Goal: Task Accomplishment & Management: Manage account settings

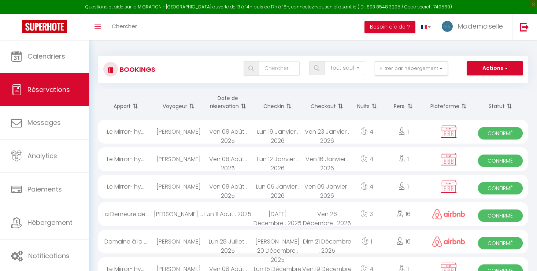
select select "not_cancelled"
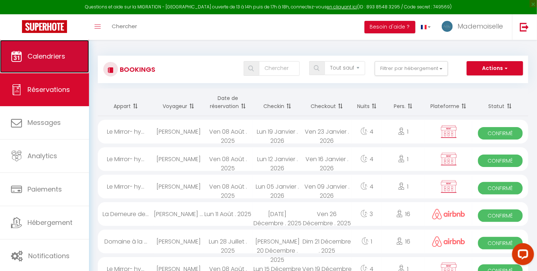
click at [39, 58] on span "Calendriers" at bounding box center [46, 56] width 38 height 9
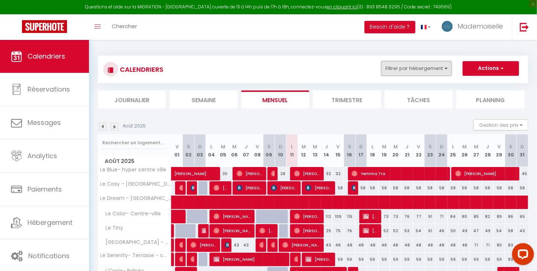
click at [401, 71] on button "Filtrer par hébergement" at bounding box center [417, 68] width 70 height 15
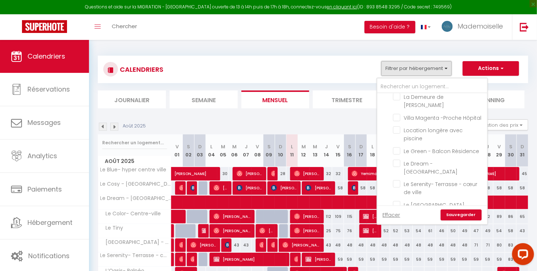
scroll to position [90, 0]
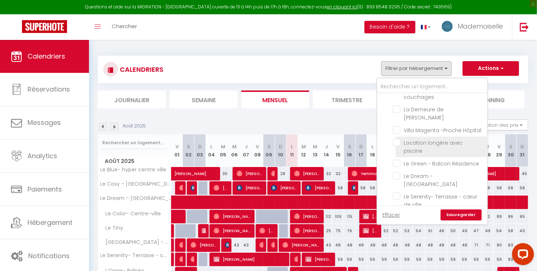
click at [398, 143] on input "Location longère avec piscine" at bounding box center [439, 142] width 92 height 7
checkbox input "true"
checkbox input "false"
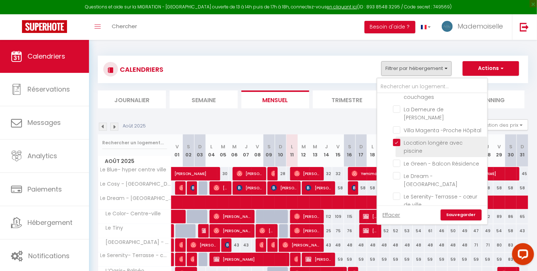
checkbox input "false"
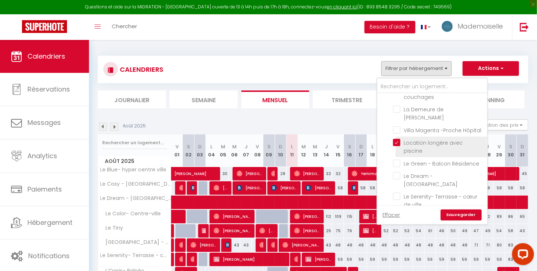
checkbox input "false"
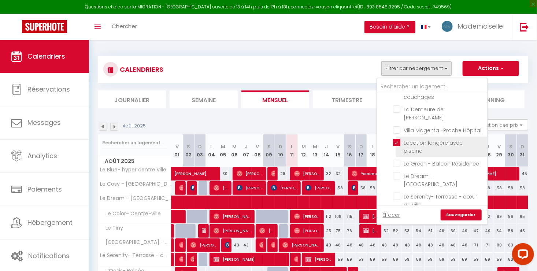
checkbox input "false"
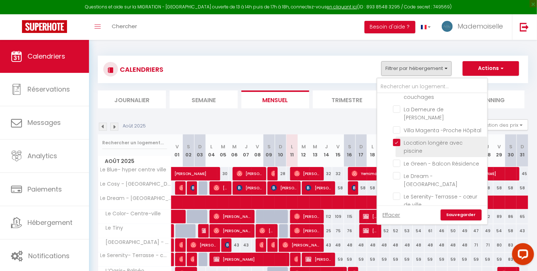
checkbox input "false"
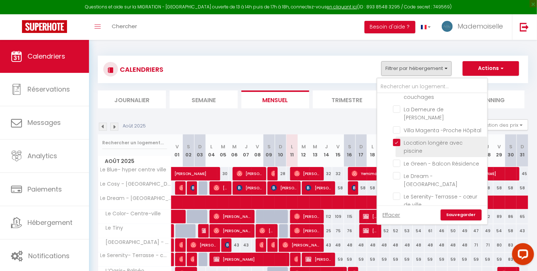
checkbox input "false"
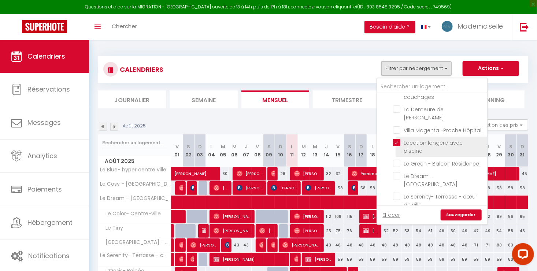
checkbox input "false"
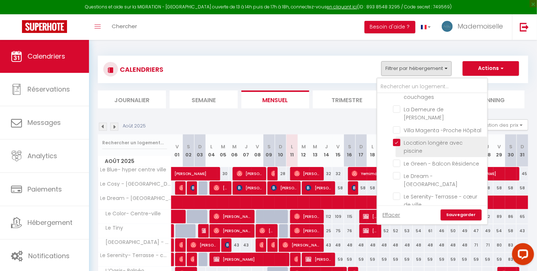
checkbox input "false"
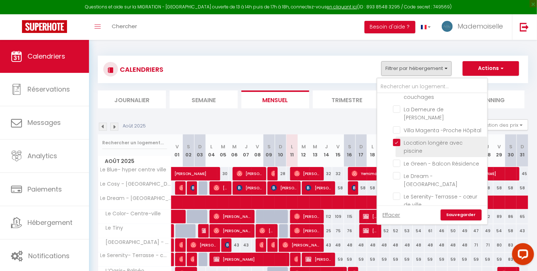
checkbox input "false"
click at [453, 216] on link "Sauvegarder" at bounding box center [461, 215] width 41 height 11
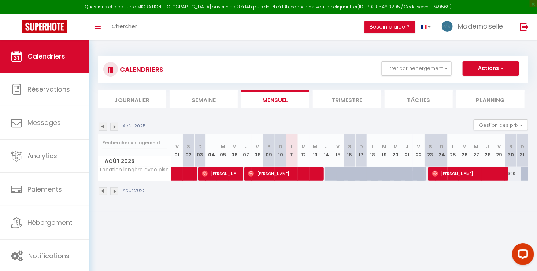
click at [113, 192] on img at bounding box center [114, 191] width 8 height 8
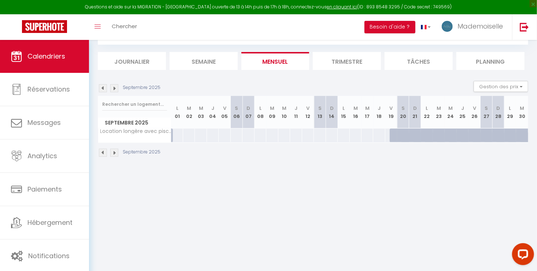
scroll to position [40, 0]
click at [428, 135] on div at bounding box center [432, 139] width 12 height 14
type input "Lun 22 Septembre 2025"
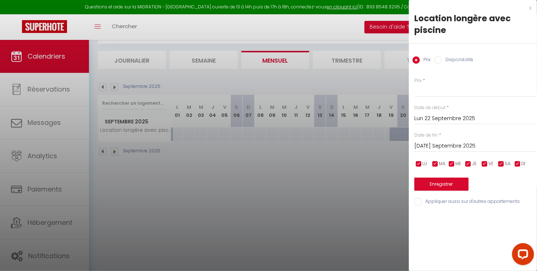
click at [445, 148] on input "Mar 23 Septembre 2025" at bounding box center [476, 147] width 123 height 10
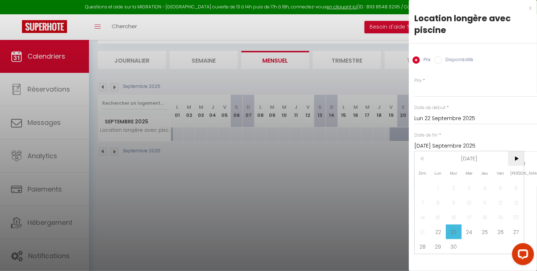
click at [520, 156] on span ">" at bounding box center [517, 158] width 16 height 15
click at [484, 217] on span "16" at bounding box center [485, 217] width 16 height 15
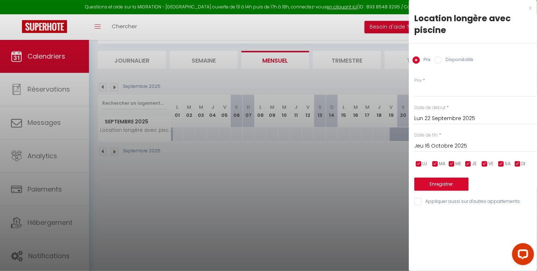
click at [477, 144] on input "Jeu 16 Octobre 2025" at bounding box center [476, 147] width 123 height 10
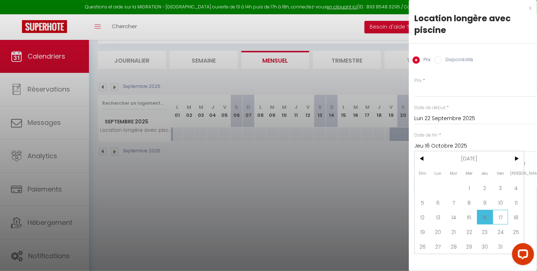
click at [507, 214] on span "17" at bounding box center [501, 217] width 16 height 15
type input "Ven 17 Octobre 2025"
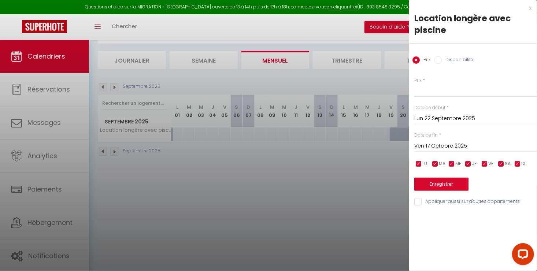
click at [443, 59] on label "Disponibilité" at bounding box center [458, 60] width 32 height 8
click at [442, 59] on input "Disponibilité" at bounding box center [438, 59] width 7 height 7
radio input "true"
radio input "false"
click at [450, 186] on button "Enregistrer" at bounding box center [442, 185] width 54 height 13
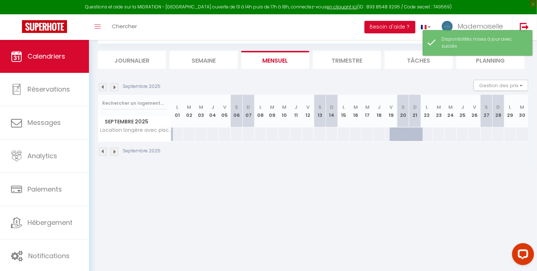
click at [115, 88] on img at bounding box center [114, 87] width 8 height 8
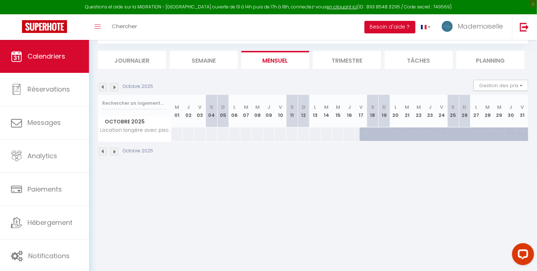
click at [455, 133] on div at bounding box center [457, 139] width 11 height 14
select select "1"
type input "Sam 25 Octobre 2025"
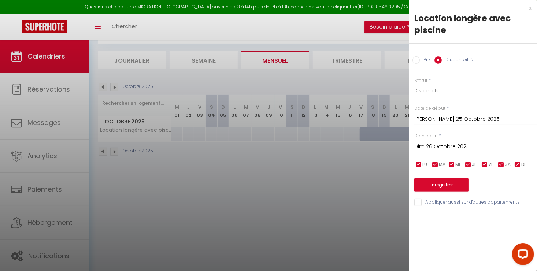
click at [458, 149] on input "Dim 26 Octobre 2025" at bounding box center [476, 147] width 123 height 10
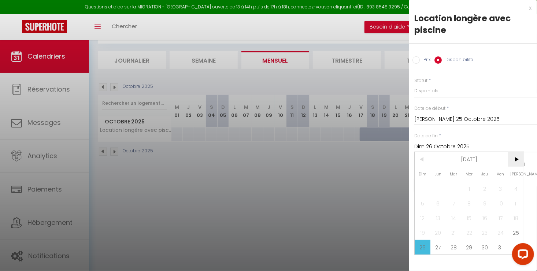
click at [514, 157] on span ">" at bounding box center [517, 159] width 16 height 15
click at [513, 157] on span ">" at bounding box center [517, 159] width 16 height 15
click at [500, 217] on span "19" at bounding box center [501, 218] width 16 height 15
type input "Ven 19 Décembre 2025"
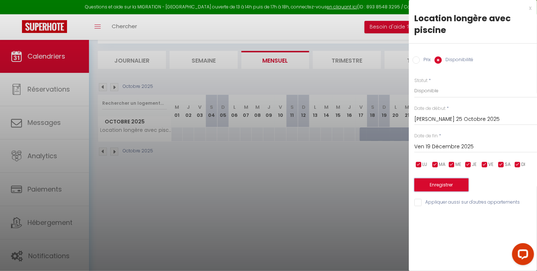
click at [446, 183] on button "Enregistrer" at bounding box center [442, 185] width 54 height 13
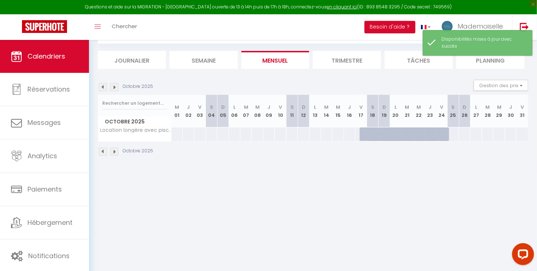
scroll to position [0, 0]
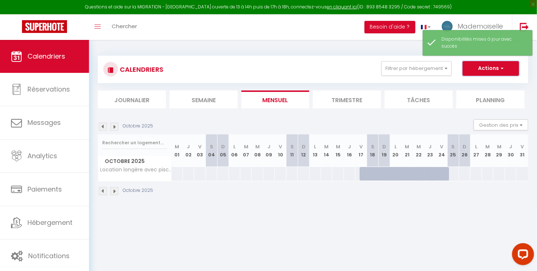
click at [477, 70] on button "Actions" at bounding box center [491, 68] width 56 height 15
click at [398, 123] on div "Octobre 2025 Gestion des prix Nb Nuits minimum Règles Disponibilité" at bounding box center [313, 127] width 431 height 15
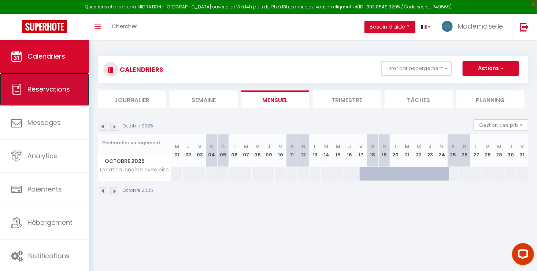
click at [34, 92] on span "Réservations" at bounding box center [48, 89] width 43 height 9
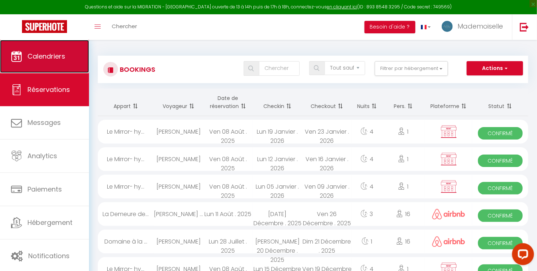
click at [44, 59] on span "Calendriers" at bounding box center [46, 56] width 38 height 9
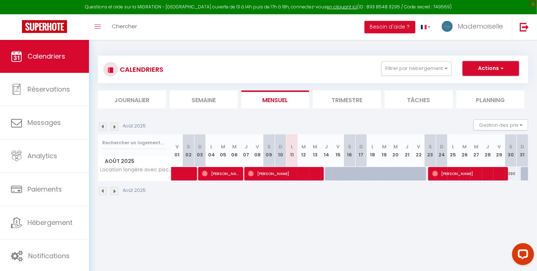
click at [472, 67] on button "Actions" at bounding box center [491, 68] width 56 height 15
click at [459, 58] on div "CALENDRIERS Filtrer par hébergement MK Le Blue- hyper centre ville Le Mirror- h…" at bounding box center [313, 69] width 431 height 27
click at [439, 69] on button "Filtrer par hébergement" at bounding box center [417, 68] width 70 height 15
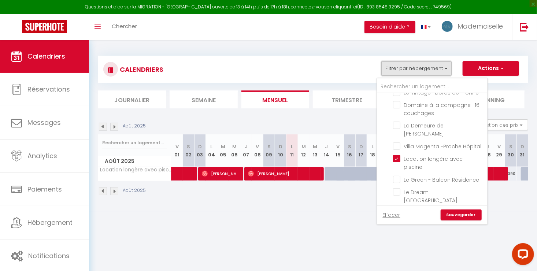
scroll to position [73, 0]
click at [401, 158] on input "Location longère avec piscine" at bounding box center [439, 159] width 92 height 7
checkbox input "false"
click at [452, 216] on link "Sauvegarder" at bounding box center [461, 215] width 41 height 11
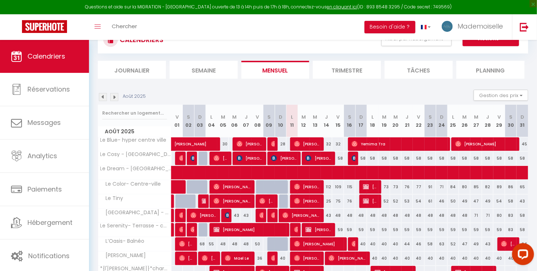
scroll to position [0, 0]
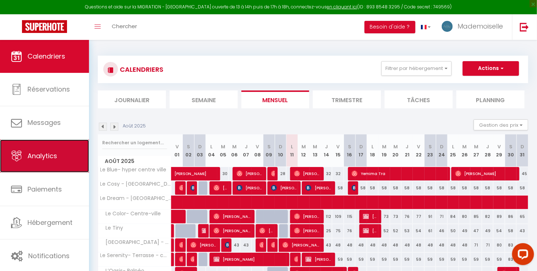
click at [36, 159] on span "Analytics" at bounding box center [42, 155] width 30 height 9
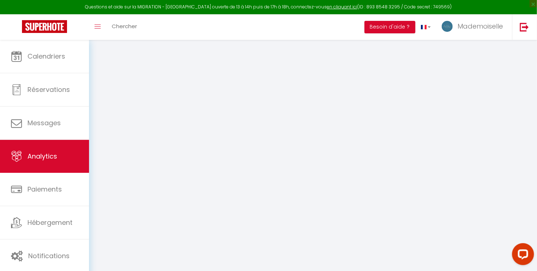
select select "2025"
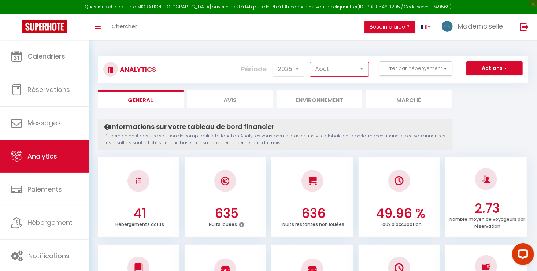
click at [327, 73] on select "Janvier Février Mars Avril Mai Juin Juillet Août Septembre Octobre Novembre Déc…" at bounding box center [339, 69] width 59 height 15
click at [362, 71] on select "Janvier Février Mars Avril Mai Juin Juillet Août Septembre Octobre Novembre Déc…" at bounding box center [339, 69] width 59 height 15
click at [311, 62] on select "Janvier Février Mars Avril Mai Juin Juillet Août Septembre Octobre Novembre Déc…" at bounding box center [339, 69] width 59 height 15
click at [342, 69] on select "Janvier Février Mars Avril Mai Juin Juillet Août Septembre Octobre Novembre Déc…" at bounding box center [339, 69] width 59 height 15
click at [311, 62] on select "Janvier Février Mars Avril Mai Juin Juillet Août Septembre Octobre Novembre Déc…" at bounding box center [339, 69] width 59 height 15
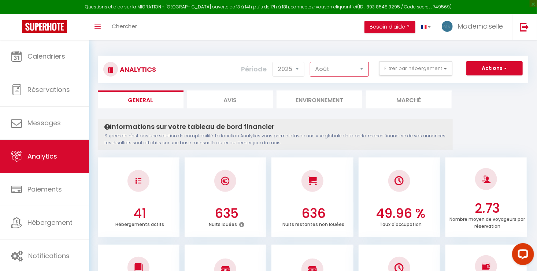
click at [345, 73] on select "Janvier Février Mars Avril Mai Juin Juillet Août Septembre Octobre Novembre Déc…" at bounding box center [339, 69] width 59 height 15
click at [311, 62] on select "Janvier Février Mars Avril Mai Juin Juillet Août Septembre Octobre Novembre Déc…" at bounding box center [339, 69] width 59 height 15
click at [351, 67] on select "Janvier Février Mars Avril Mai Juin Juillet Août Septembre Octobre Novembre Déc…" at bounding box center [339, 69] width 59 height 15
select select "8"
click at [311, 62] on select "Janvier Février Mars Avril Mai Juin Juillet Août Septembre Octobre Novembre Déc…" at bounding box center [339, 69] width 59 height 15
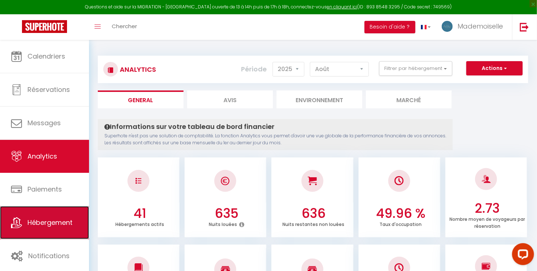
click at [55, 230] on link "Hébergement" at bounding box center [44, 222] width 89 height 33
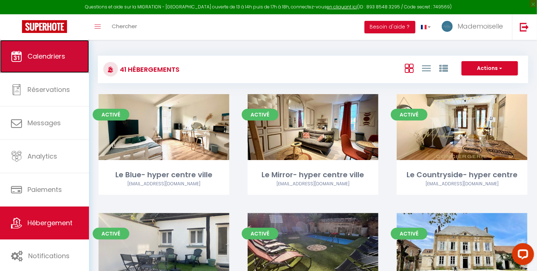
click at [51, 57] on span "Calendriers" at bounding box center [46, 56] width 38 height 9
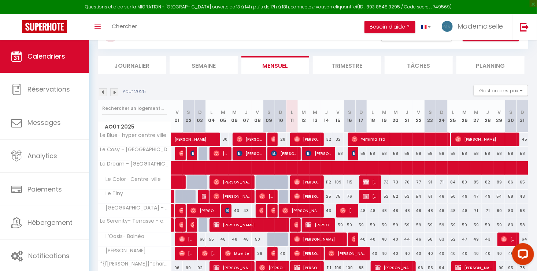
scroll to position [85, 0]
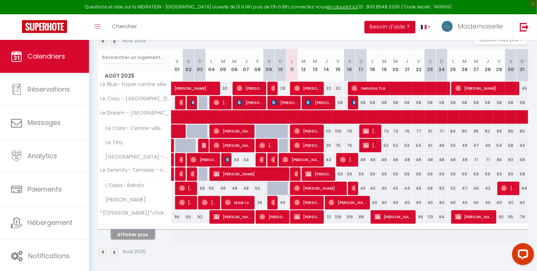
drag, startPoint x: 134, startPoint y: 234, endPoint x: 302, endPoint y: 174, distance: 178.7
click at [134, 234] on button "Afficher plus" at bounding box center [133, 235] width 44 height 10
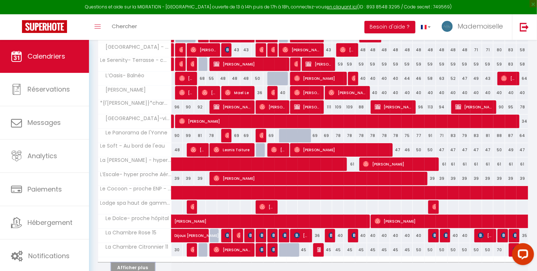
scroll to position [228, 0]
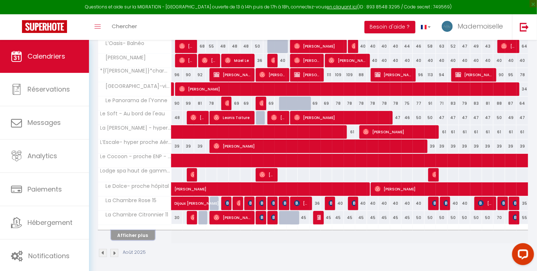
click at [132, 236] on button "Afficher plus" at bounding box center [133, 236] width 44 height 10
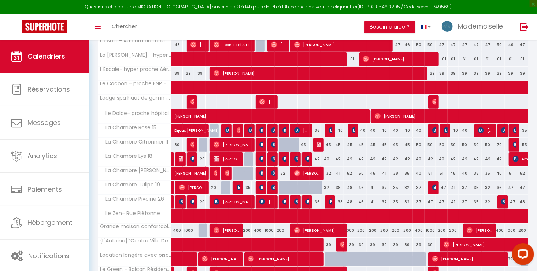
scroll to position [301, 0]
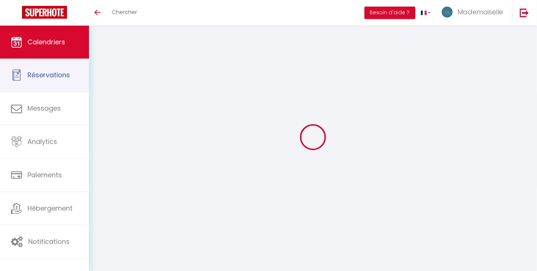
select select
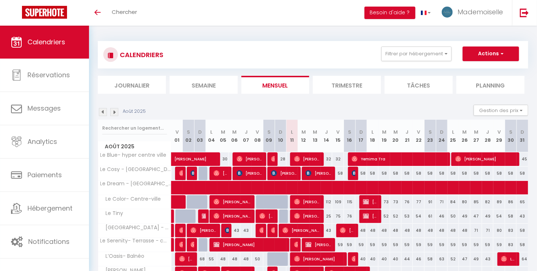
scroll to position [71, 0]
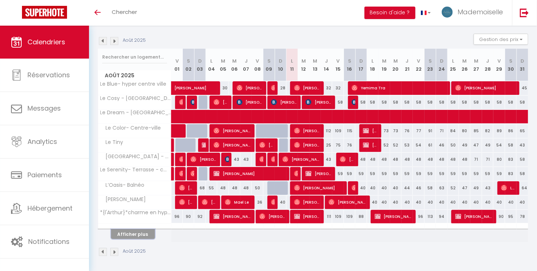
click at [146, 235] on button "Afficher plus" at bounding box center [133, 235] width 44 height 10
select select
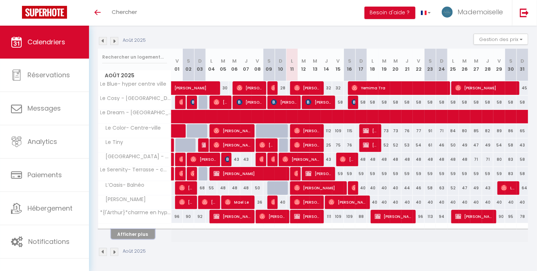
select select
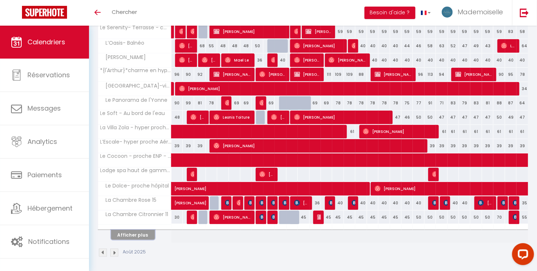
scroll to position [0, 0]
click at [319, 219] on img at bounding box center [321, 217] width 6 height 6
select select "OK"
select select "KO"
select select "0"
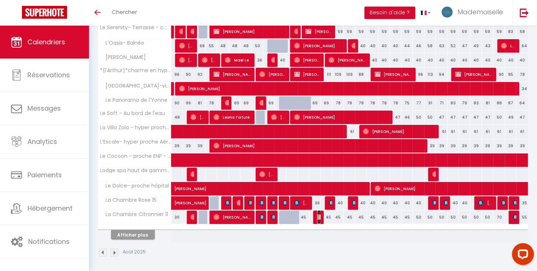
select select "0"
select select "1"
select select
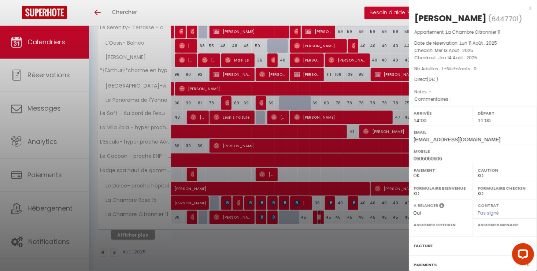
select select "23671"
click at [339, 179] on div at bounding box center [268, 135] width 537 height 271
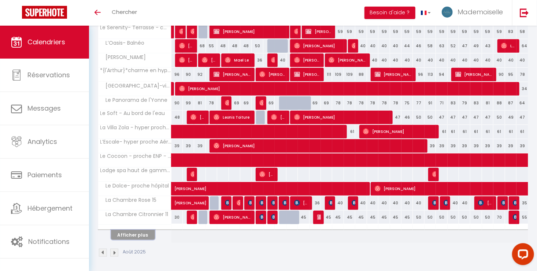
click at [136, 232] on button "Afficher plus" at bounding box center [133, 235] width 44 height 10
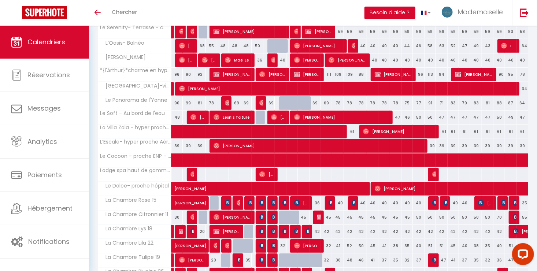
scroll to position [250, 0]
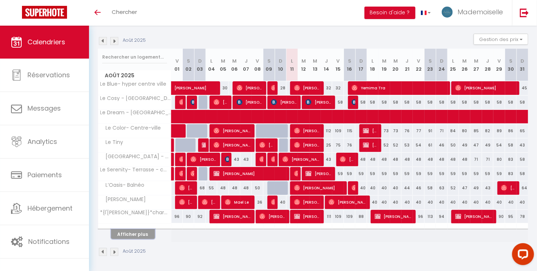
click at [144, 233] on button "Afficher plus" at bounding box center [133, 235] width 44 height 10
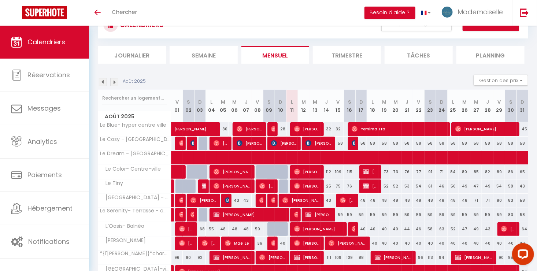
scroll to position [67, 0]
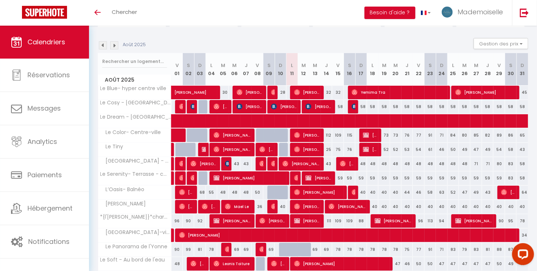
click at [420, 220] on div "96" at bounding box center [418, 221] width 11 height 14
type input "96"
type input "Ven 22 Août 2025"
type input "Sam 23 Août 2025"
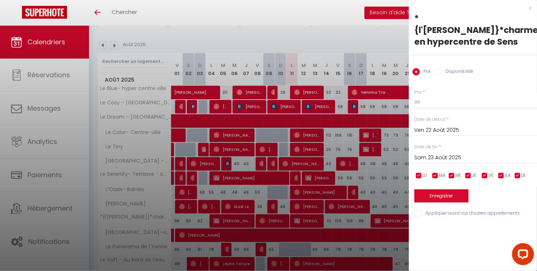
click at [393, 142] on div at bounding box center [268, 135] width 537 height 271
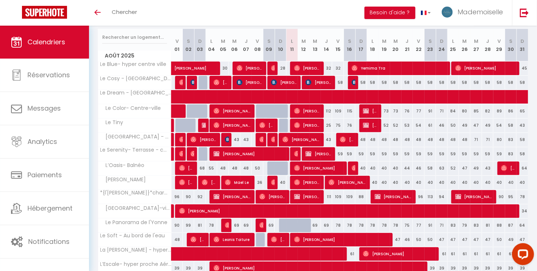
scroll to position [104, 0]
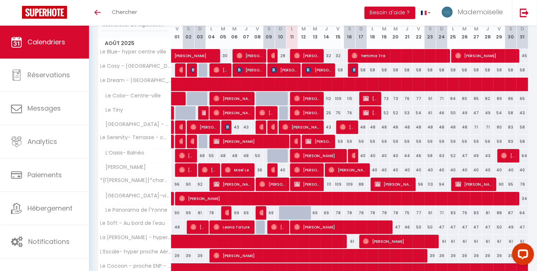
click at [364, 126] on div "48" at bounding box center [361, 128] width 11 height 14
type input "48"
type input "Dim 17 Août 2025"
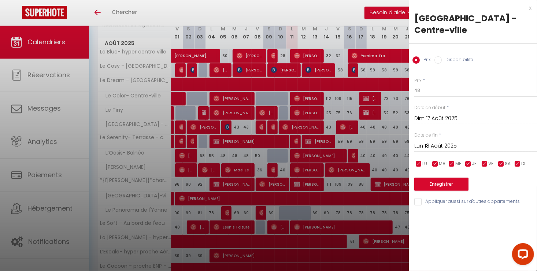
click at [445, 142] on input "Lun 18 Août 2025" at bounding box center [476, 147] width 123 height 10
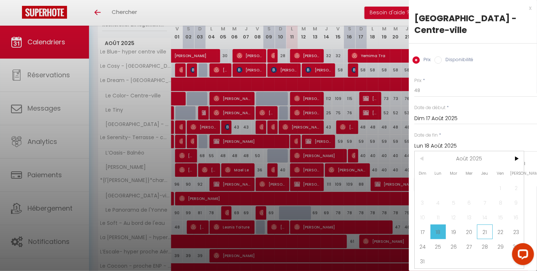
click at [486, 225] on span "21" at bounding box center [485, 232] width 16 height 15
type input "Jeu 21 Août 2025"
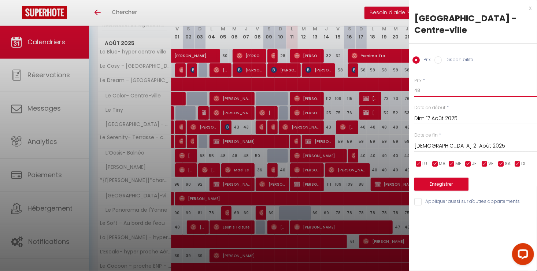
click at [432, 84] on input "48" at bounding box center [476, 90] width 123 height 13
type input "4"
type input "38"
click at [450, 178] on button "Enregistrer" at bounding box center [442, 184] width 54 height 13
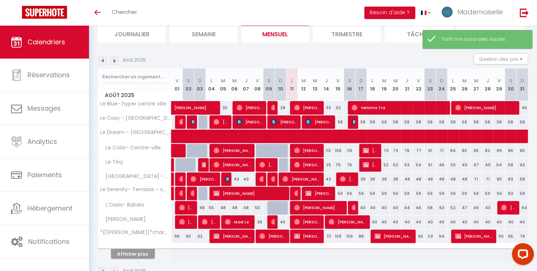
scroll to position [35, 0]
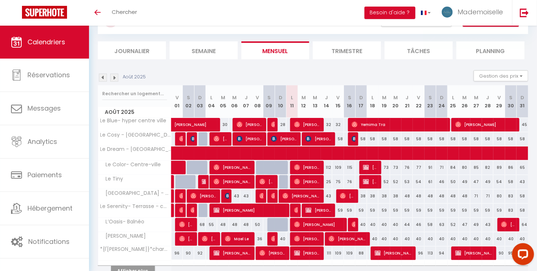
click at [359, 195] on div "38" at bounding box center [361, 197] width 11 height 14
type input "38"
type input "Dim 17 Août 2025"
type input "Lun 18 Août 2025"
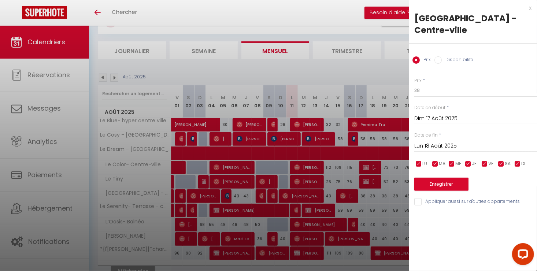
click at [397, 126] on div at bounding box center [268, 135] width 537 height 271
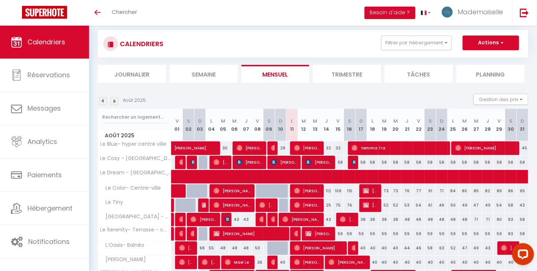
scroll to position [0, 0]
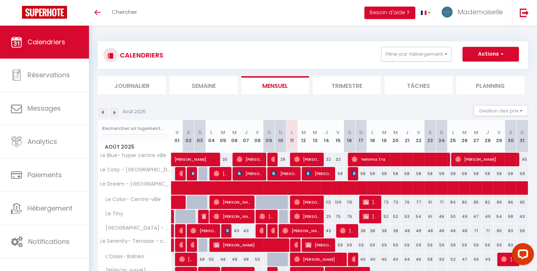
click at [102, 117] on div "Août 2025 Gestion des prix Nb Nuits minimum Règles Disponibilité" at bounding box center [313, 112] width 431 height 15
click at [102, 114] on img at bounding box center [103, 113] width 8 height 8
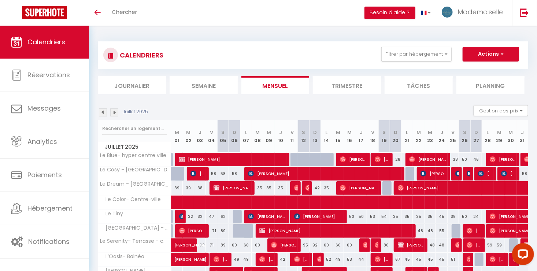
scroll to position [37, 0]
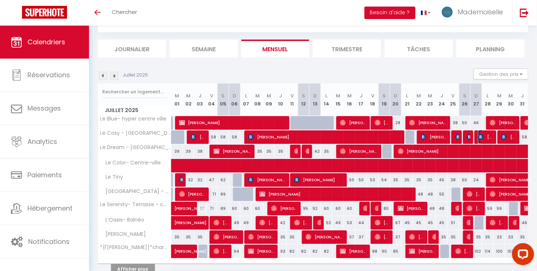
click at [485, 138] on span "Maria Portillo" at bounding box center [485, 137] width 15 height 14
select select "OK"
select select "KO"
select select "0"
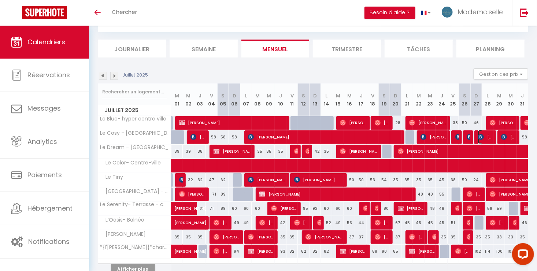
select select "1"
select select
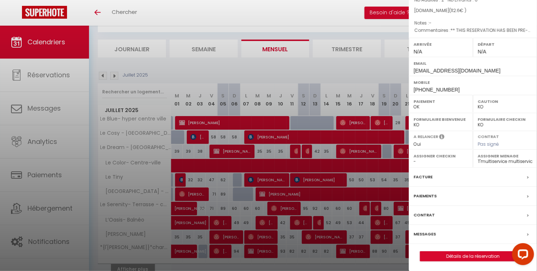
scroll to position [0, 0]
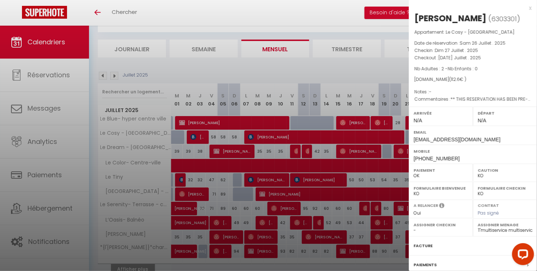
drag, startPoint x: 356, startPoint y: 90, endPoint x: 458, endPoint y: 133, distance: 110.6
click at [356, 92] on div at bounding box center [268, 135] width 537 height 271
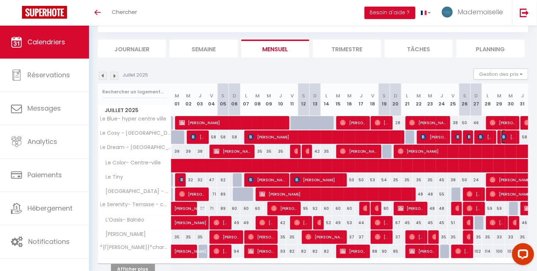
click at [514, 137] on span "Maria Portillo" at bounding box center [509, 137] width 15 height 14
select select "41177"
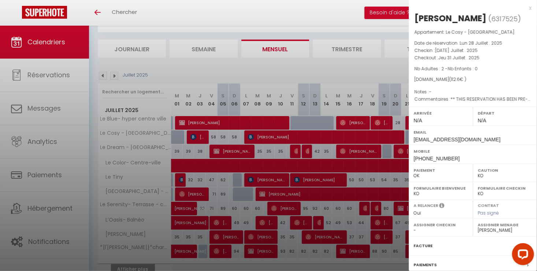
click at [241, 78] on div at bounding box center [268, 135] width 537 height 271
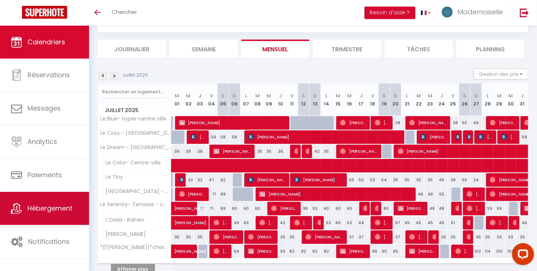
click at [37, 213] on span "Hébergement" at bounding box center [49, 208] width 45 height 9
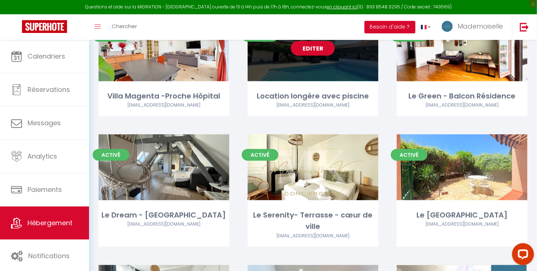
scroll to position [330, 0]
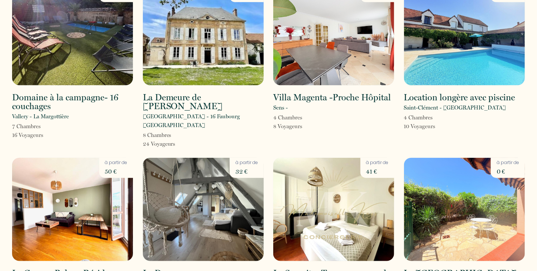
scroll to position [147, 0]
